Goal: Task Accomplishment & Management: Use online tool/utility

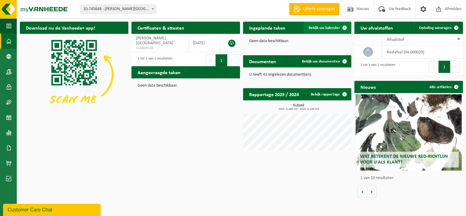
click at [316, 29] on span "Bekijk uw kalender" at bounding box center [323, 28] width 31 height 4
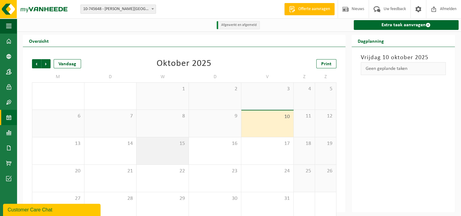
click at [168, 149] on div "15" at bounding box center [163, 150] width 52 height 27
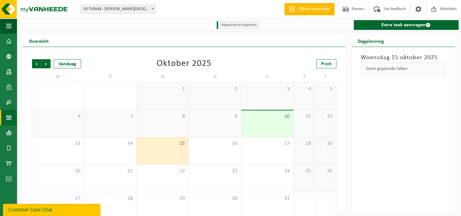
click at [141, 125] on div "8" at bounding box center [163, 123] width 52 height 27
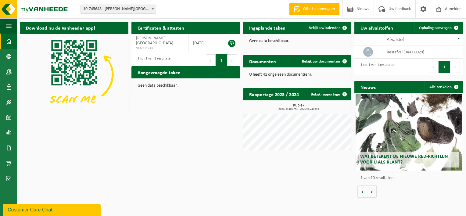
click at [162, 77] on h2 "Aangevraagde taken" at bounding box center [158, 72] width 55 height 12
click at [257, 30] on h2 "Ingeplande taken" at bounding box center [267, 28] width 48 height 12
click at [260, 41] on p "Geen data beschikbaar." at bounding box center [297, 41] width 96 height 4
click at [180, 76] on h2 "Aangevraagde taken" at bounding box center [158, 72] width 55 height 12
click at [169, 86] on p "Geen data beschikbaar." at bounding box center [185, 85] width 96 height 4
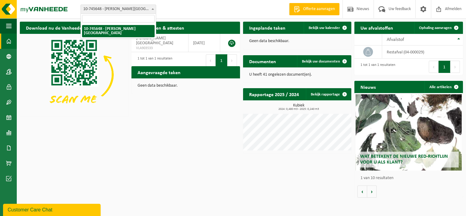
click at [151, 9] on span at bounding box center [153, 9] width 6 height 8
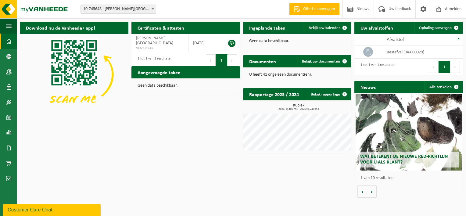
click at [170, 73] on h2 "Aangevraagde taken" at bounding box center [158, 72] width 55 height 12
click at [160, 85] on p "Geen data beschikbaar." at bounding box center [185, 85] width 96 height 4
click at [312, 27] on span "Bekijk uw kalender" at bounding box center [323, 28] width 31 height 4
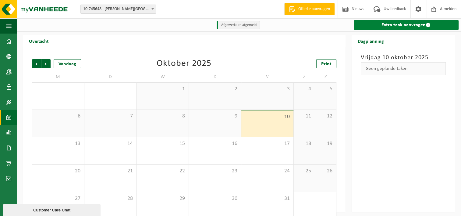
click at [394, 24] on link "Extra taak aanvragen" at bounding box center [406, 25] width 105 height 10
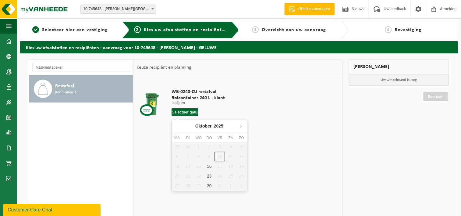
click at [184, 111] on input "text" at bounding box center [185, 112] width 27 height 8
click at [208, 162] on div "16" at bounding box center [209, 166] width 11 height 10
type input "Van 2025-10-16"
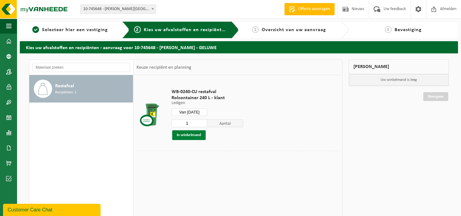
click at [185, 136] on button "In winkelmand" at bounding box center [189, 135] width 34 height 10
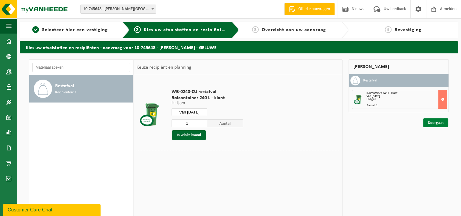
click at [431, 125] on link "Doorgaan" at bounding box center [435, 122] width 25 height 9
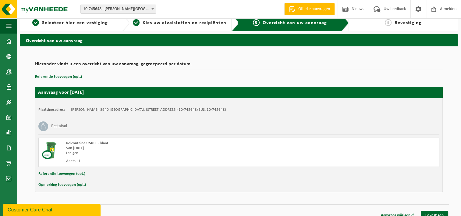
scroll to position [13, 0]
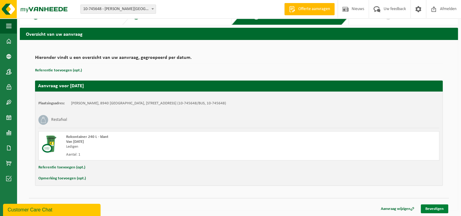
click at [428, 206] on link "Bevestigen" at bounding box center [434, 208] width 27 height 9
